Goal: Task Accomplishment & Management: Use online tool/utility

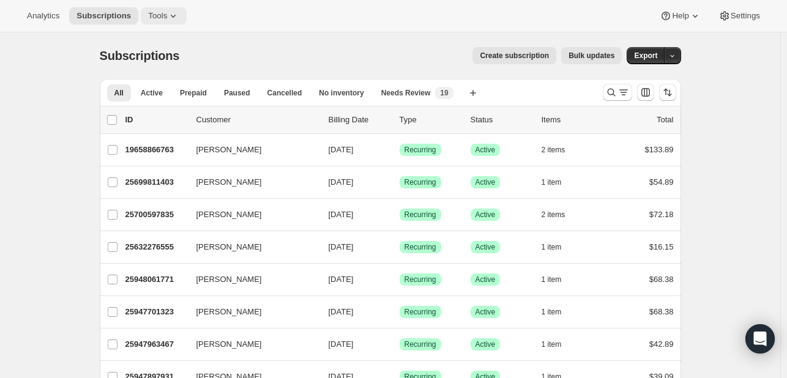
click at [157, 7] on button "Tools" at bounding box center [164, 15] width 46 height 17
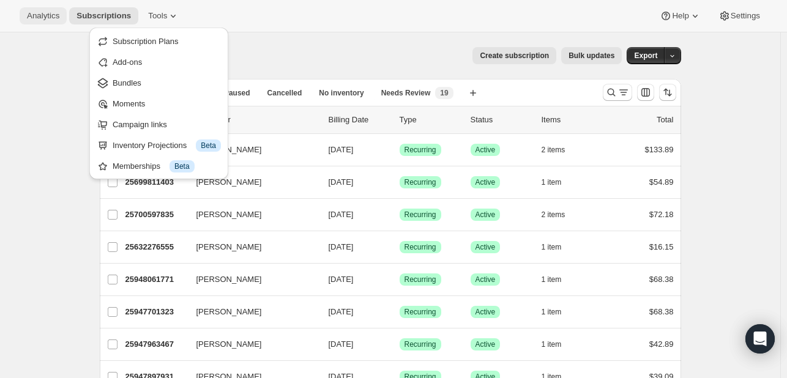
click at [48, 13] on span "Analytics" at bounding box center [43, 16] width 32 height 10
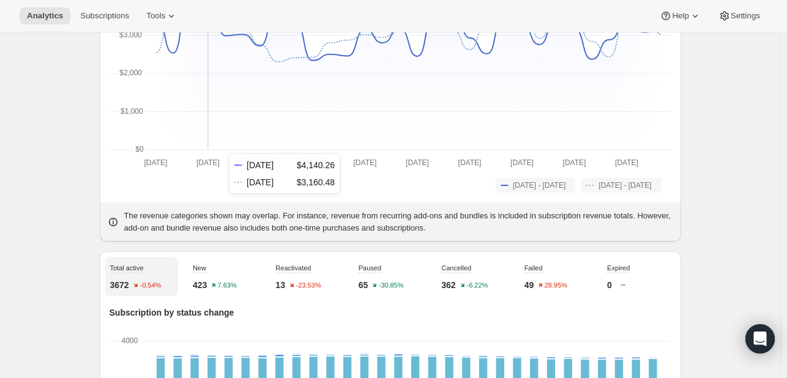
scroll to position [61, 0]
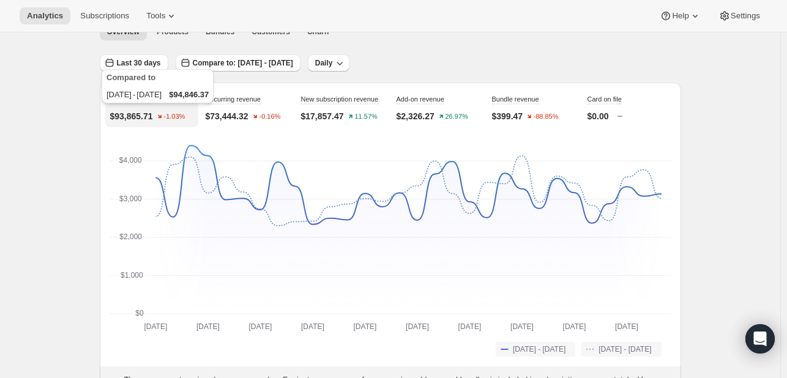
click at [145, 69] on div "Compared to [DATE] - [DATE] $94,846.37" at bounding box center [157, 89] width 117 height 44
click at [149, 62] on span "Last 30 days" at bounding box center [139, 63] width 44 height 10
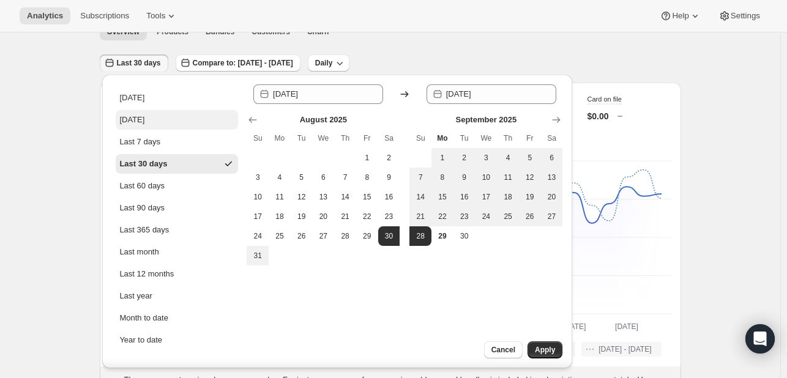
click at [156, 118] on button "[DATE]" at bounding box center [177, 120] width 122 height 20
type input "[DATE]"
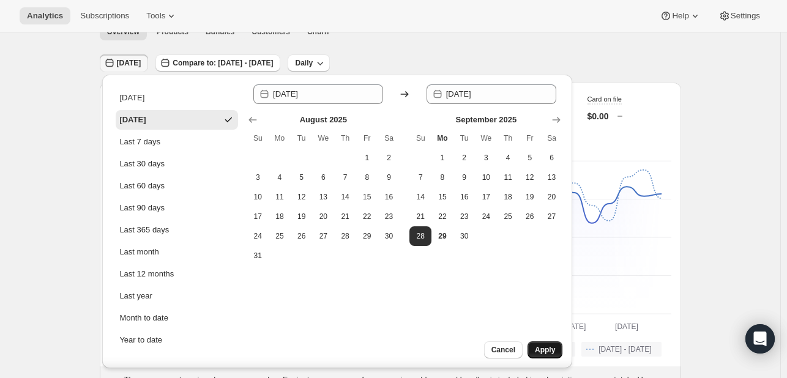
click at [543, 353] on span "Apply" at bounding box center [545, 350] width 20 height 10
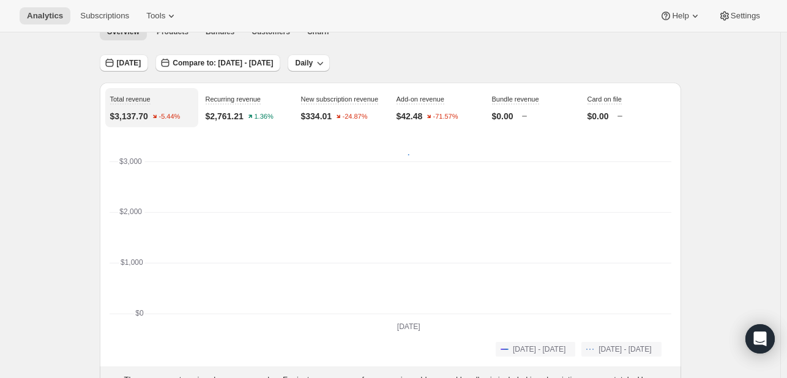
scroll to position [0, 0]
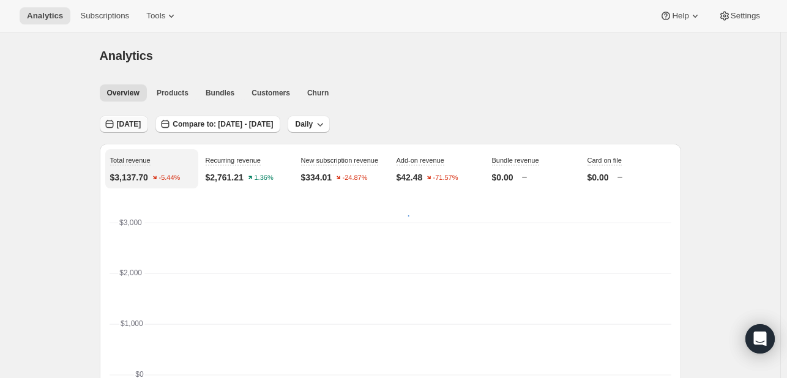
click at [119, 128] on span "[DATE]" at bounding box center [129, 124] width 24 height 10
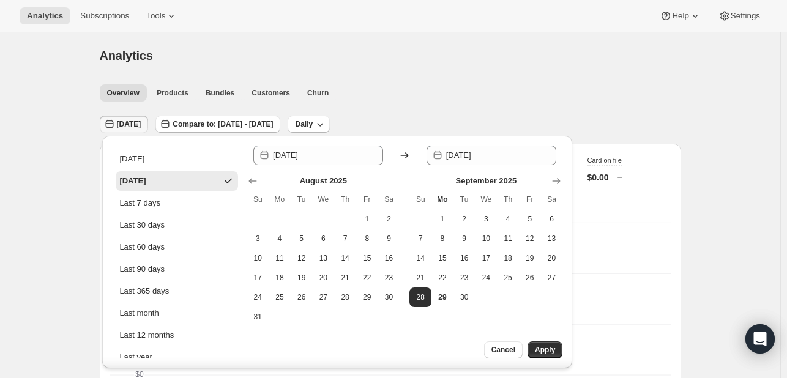
click at [169, 192] on ul "[DATE] [DATE] Last 7 days Last 30 days Last 60 days Last 90 days Last 365 days …" at bounding box center [177, 280] width 122 height 262
click at [162, 203] on button "Last 7 days" at bounding box center [177, 203] width 122 height 20
type input "[DATE]"
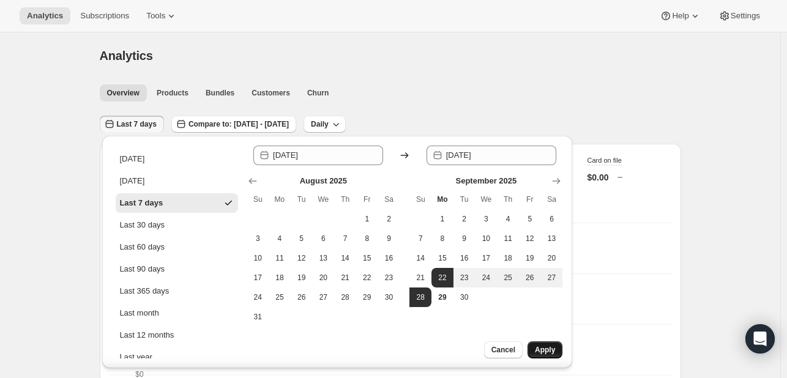
click at [534, 348] on button "Apply" at bounding box center [545, 350] width 35 height 17
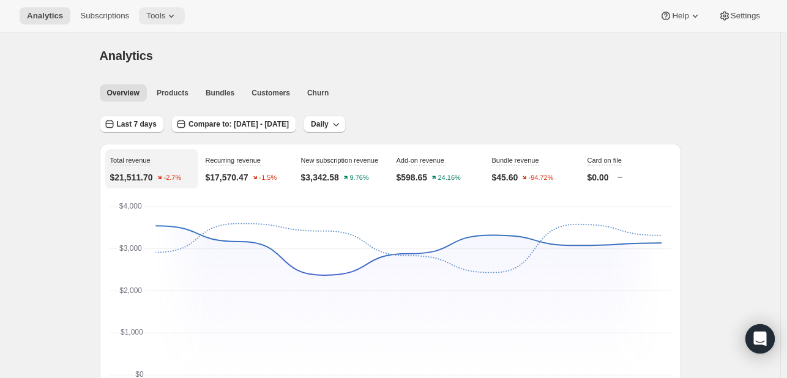
click at [160, 18] on span "Tools" at bounding box center [155, 16] width 19 height 10
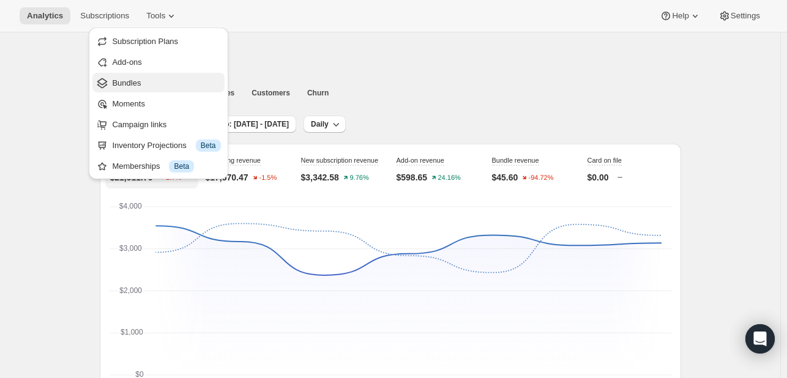
click at [149, 84] on span "Bundles" at bounding box center [166, 83] width 108 height 12
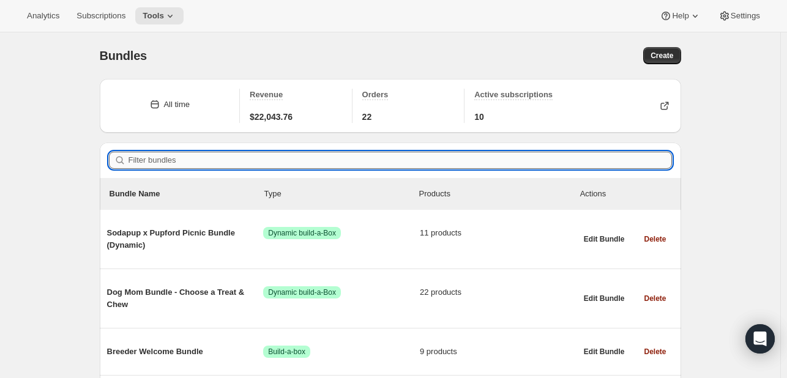
click at [271, 162] on input "Filter bundles" at bounding box center [401, 160] width 544 height 17
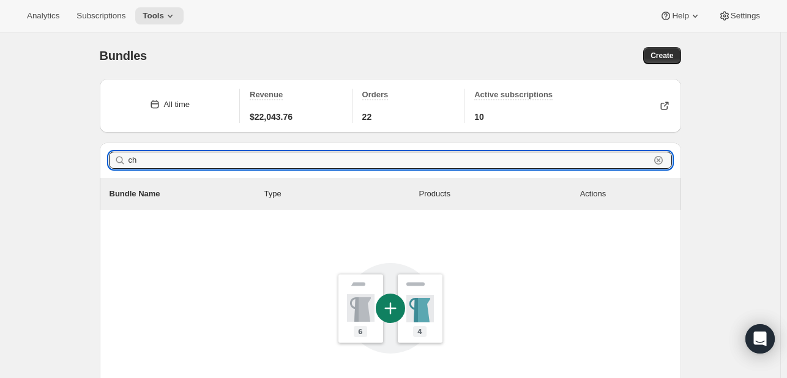
type input "c"
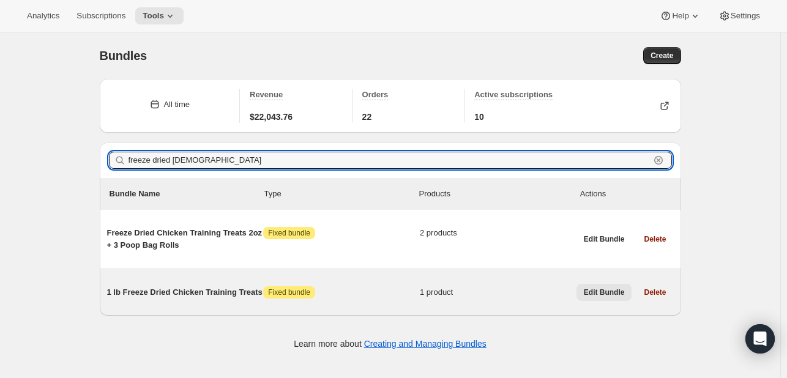
type input "freeze dried [DEMOGRAPHIC_DATA]"
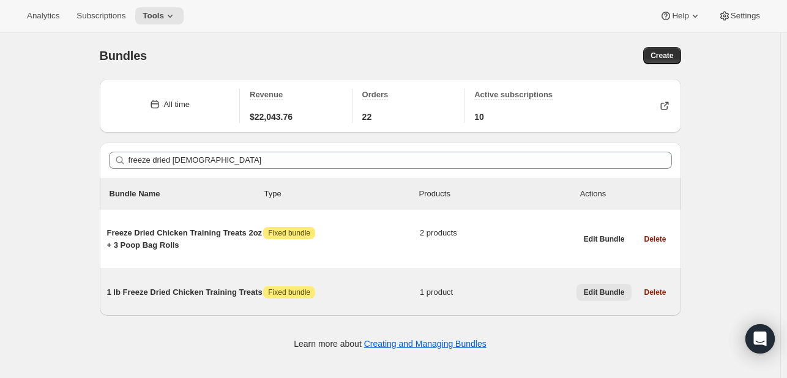
click at [610, 293] on span "Edit Bundle" at bounding box center [604, 293] width 41 height 10
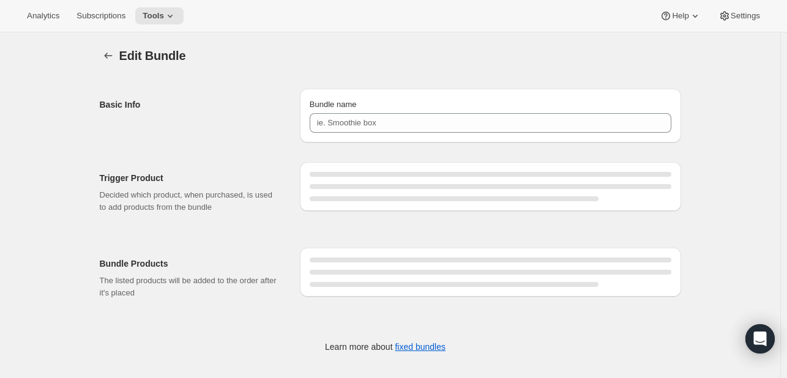
type input "1 lb Freeze Dried Chicken Training Treats"
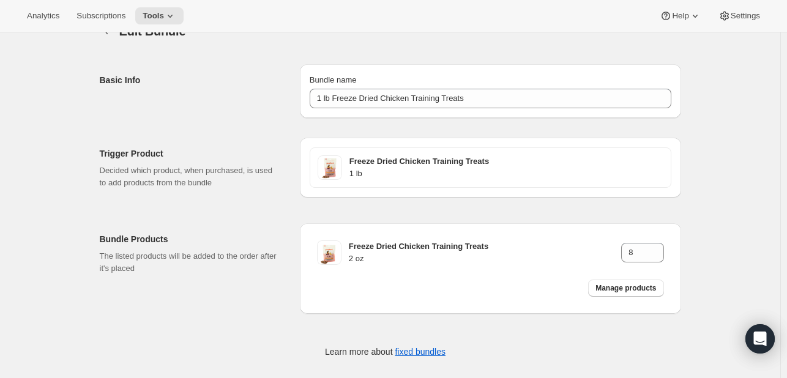
scroll to position [35, 0]
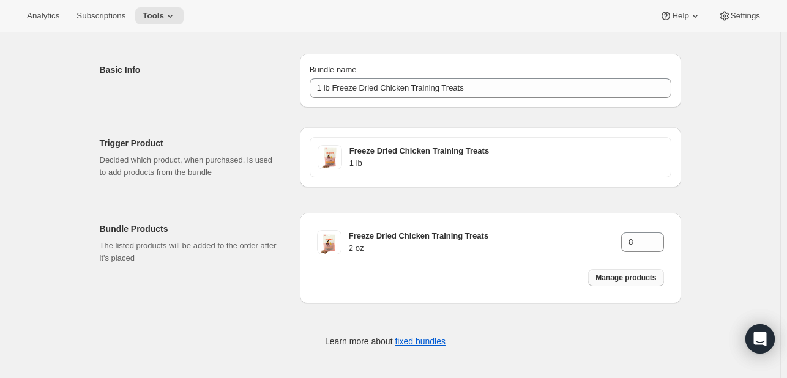
click at [607, 277] on span "Manage products" at bounding box center [626, 278] width 61 height 10
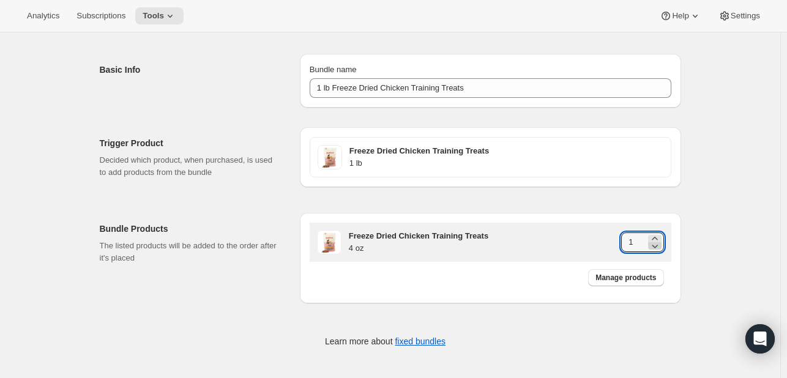
click at [659, 240] on icon at bounding box center [655, 246] width 12 height 12
click at [658, 234] on icon at bounding box center [655, 239] width 12 height 12
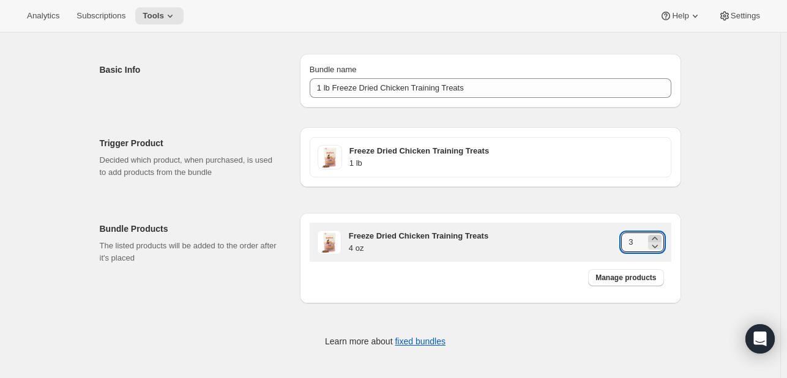
click at [658, 234] on icon at bounding box center [655, 239] width 12 height 12
type input "4"
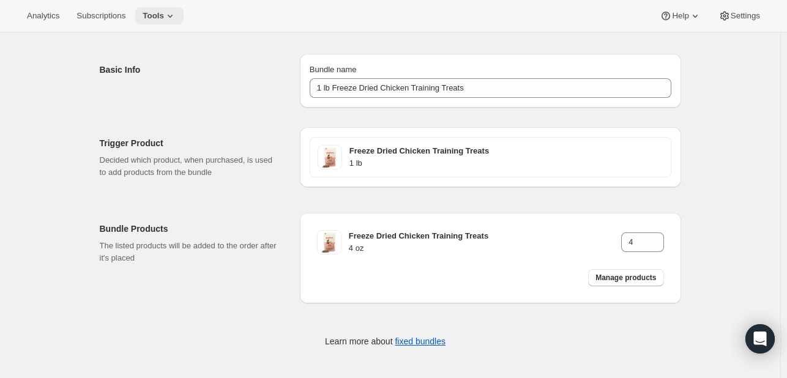
click at [148, 23] on button "Tools" at bounding box center [159, 15] width 48 height 17
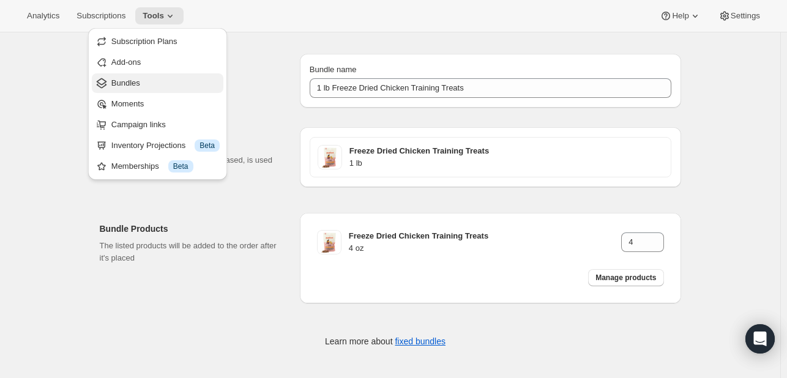
click at [170, 77] on span "Bundles" at bounding box center [165, 83] width 108 height 12
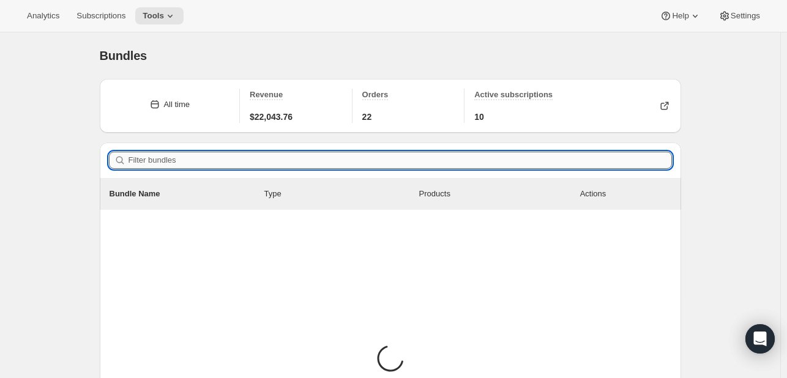
click at [185, 155] on input "Filter bundles" at bounding box center [401, 160] width 544 height 17
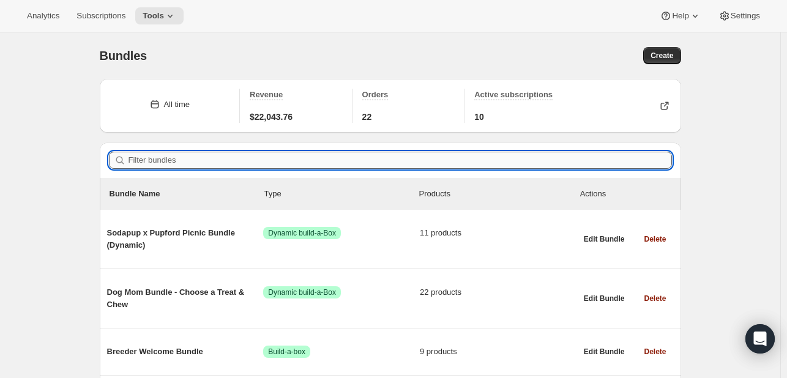
click at [186, 156] on input "Filter bundles" at bounding box center [401, 160] width 544 height 17
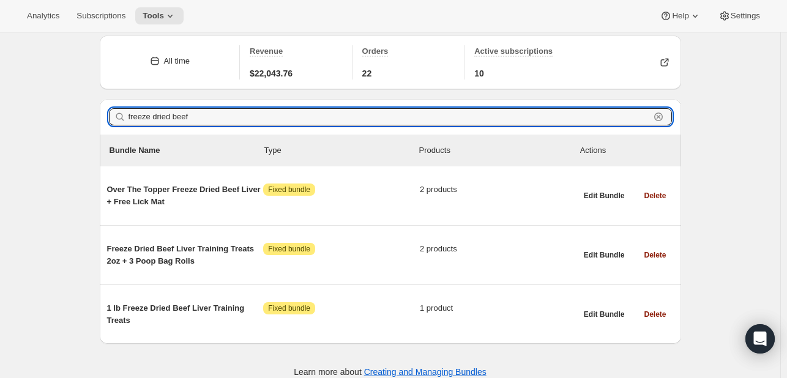
scroll to position [56, 0]
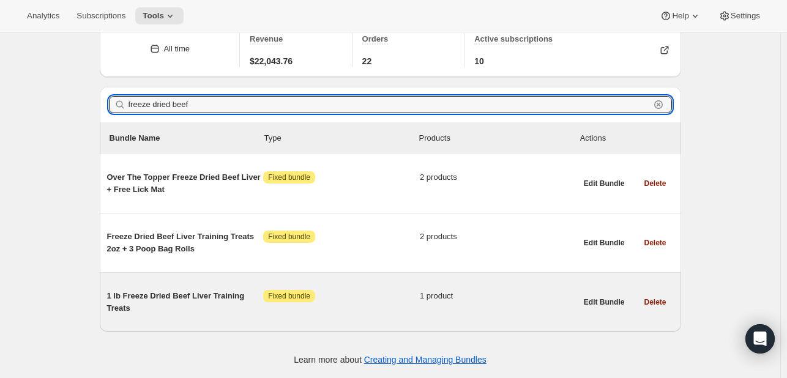
type input "freeze dried beef"
click at [210, 302] on span "1 lb Freeze Dried Beef Liver Training Treats" at bounding box center [185, 302] width 157 height 24
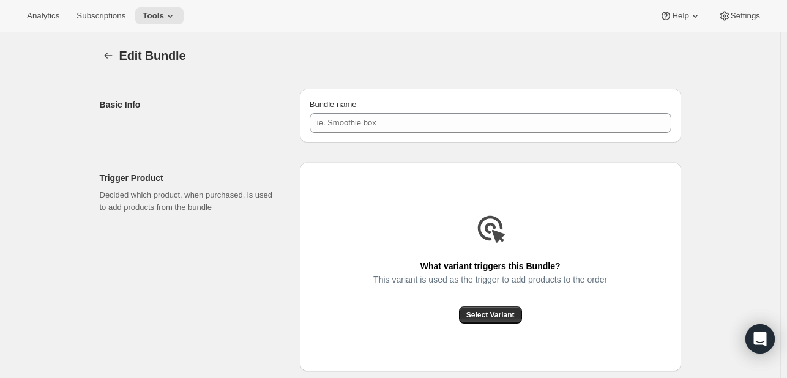
type input "1 lb Freeze Dried Beef Liver Training Treats"
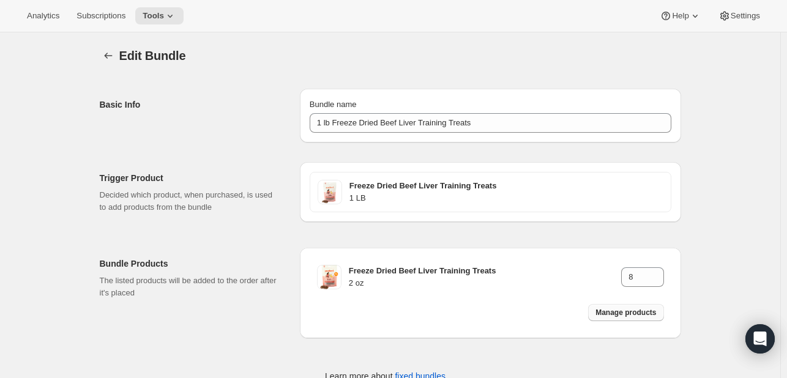
click at [633, 316] on span "Manage products" at bounding box center [626, 313] width 61 height 10
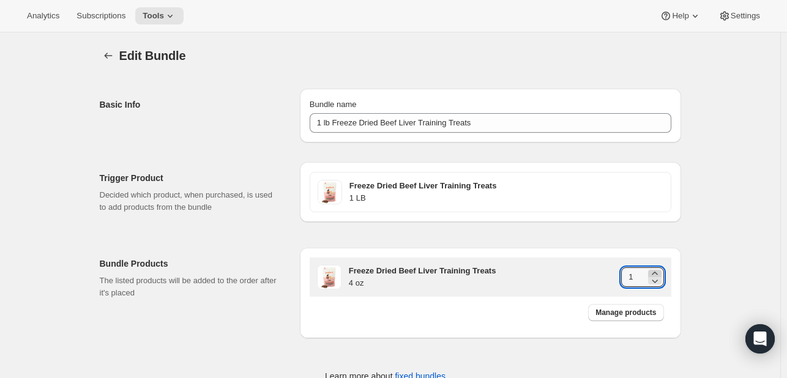
click at [658, 270] on icon at bounding box center [655, 274] width 12 height 12
type input "4"
